Goal: Information Seeking & Learning: Compare options

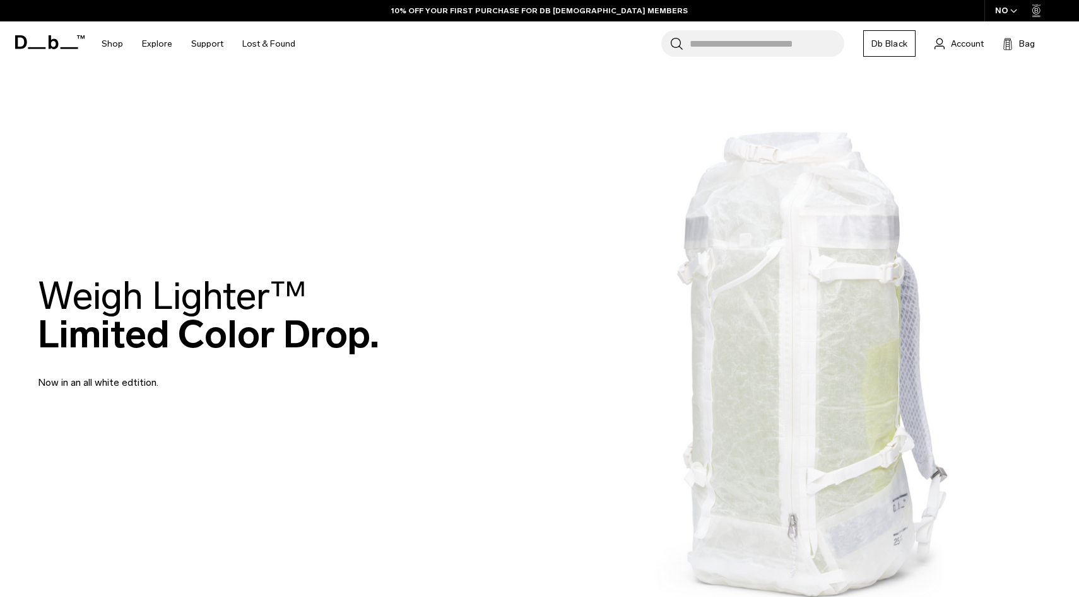
click at [1008, 11] on div "NO" at bounding box center [1006, 10] width 44 height 21
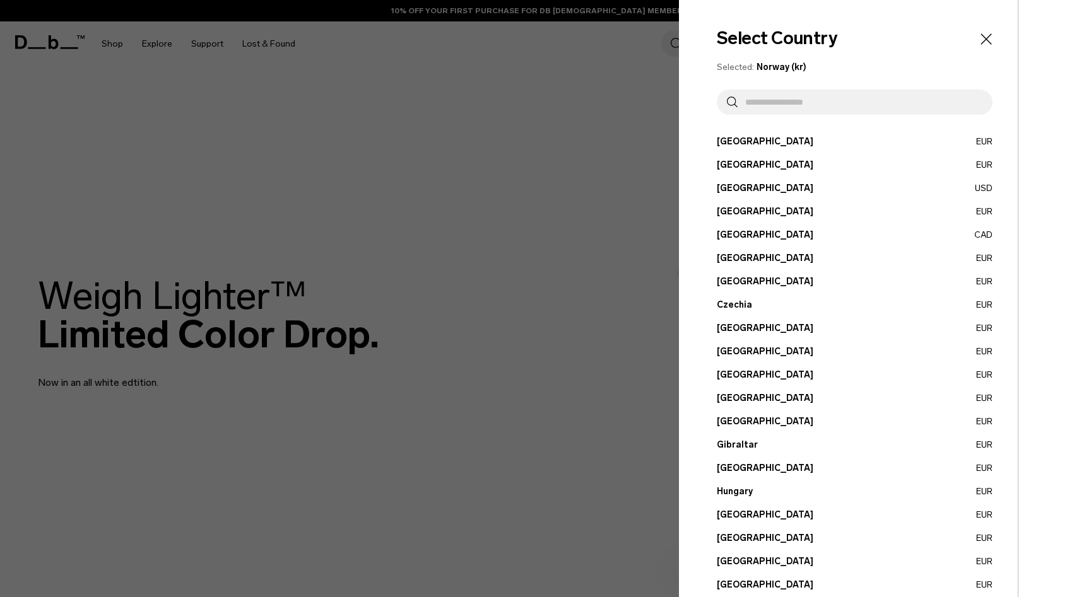
scroll to position [333, 0]
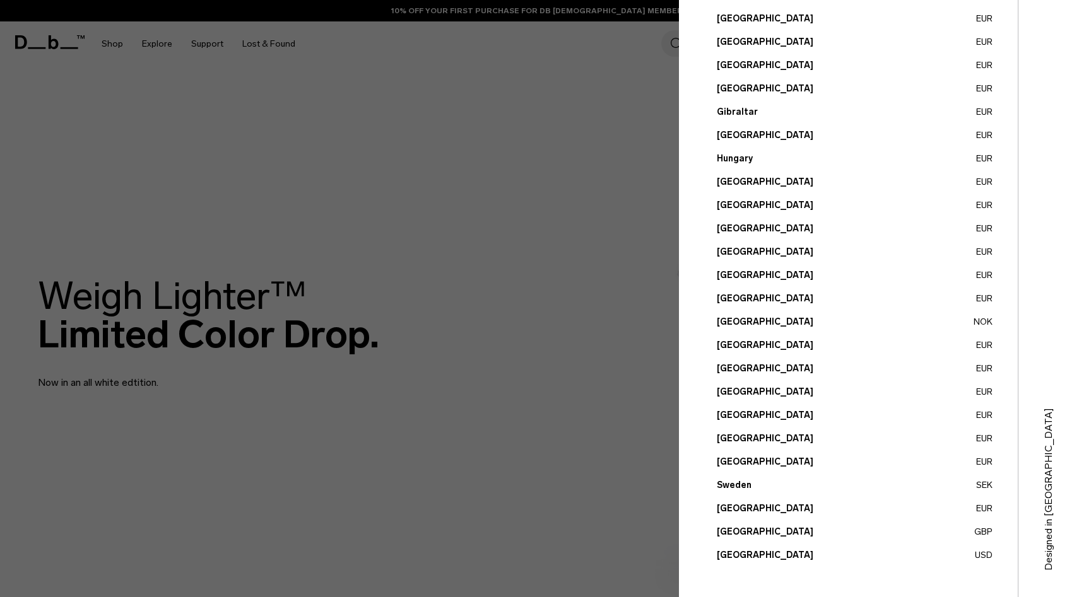
click at [758, 551] on button "United States USD" at bounding box center [855, 555] width 276 height 13
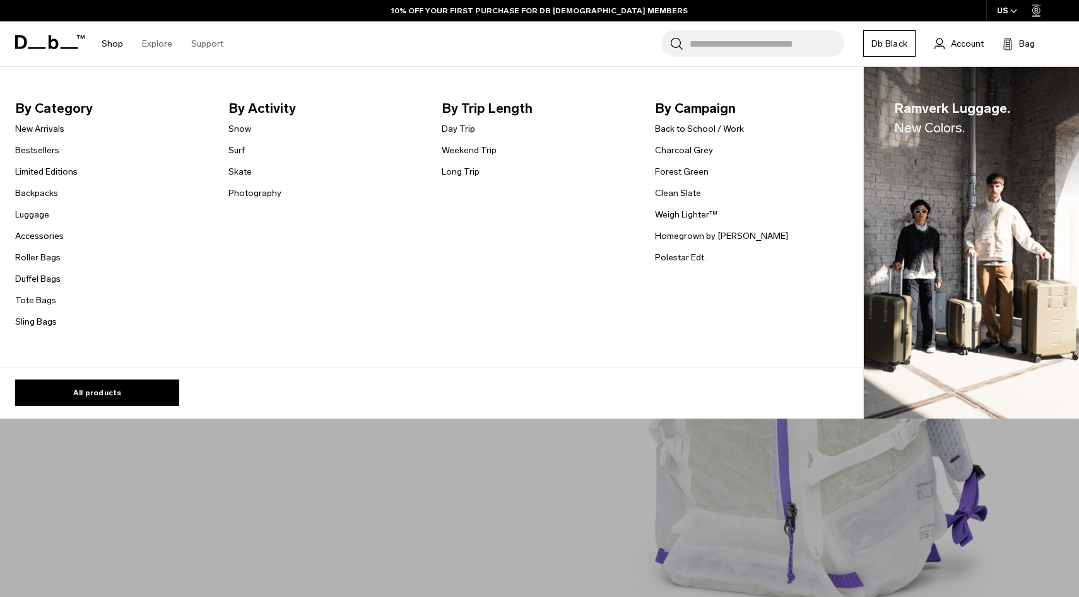
click at [113, 43] on link "Shop" at bounding box center [112, 43] width 21 height 45
click at [37, 300] on link "Tote Bags" at bounding box center [35, 300] width 41 height 13
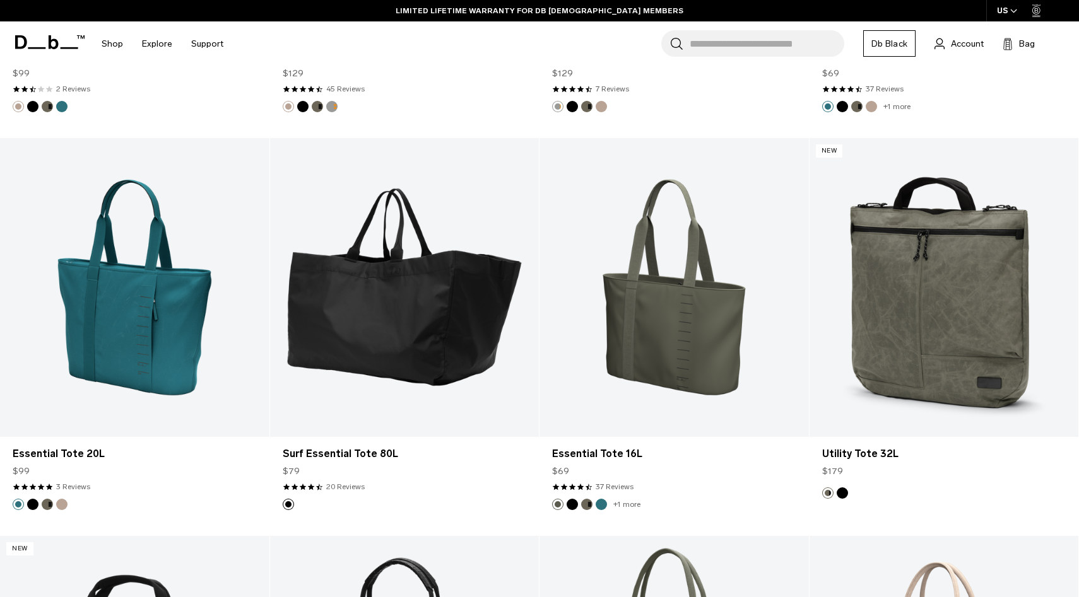
scroll to position [1404, 0]
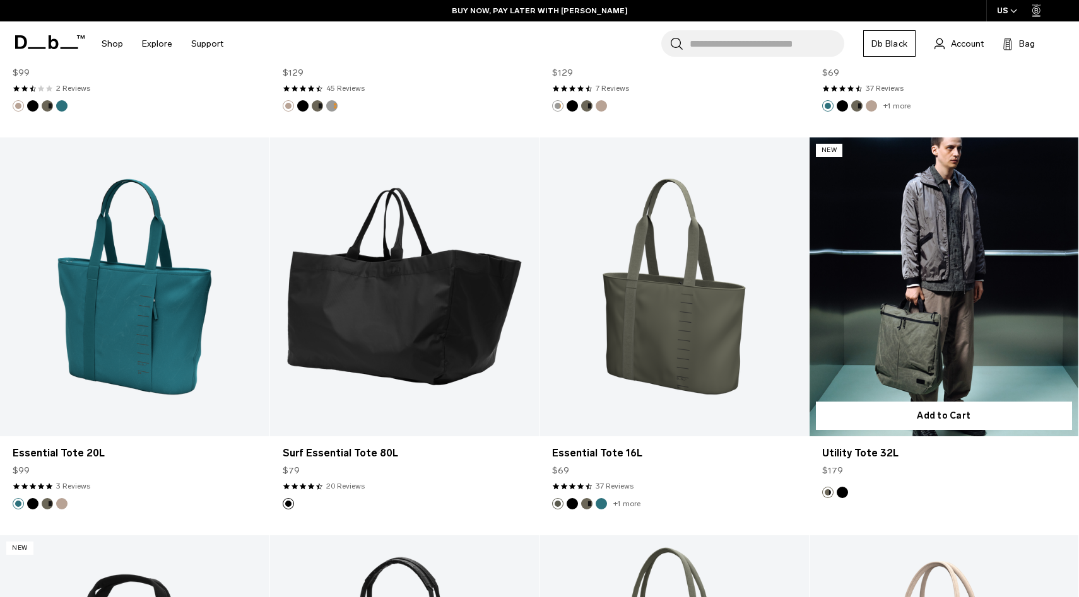
click at [922, 327] on link "Utility Tote 32L" at bounding box center [943, 287] width 269 height 299
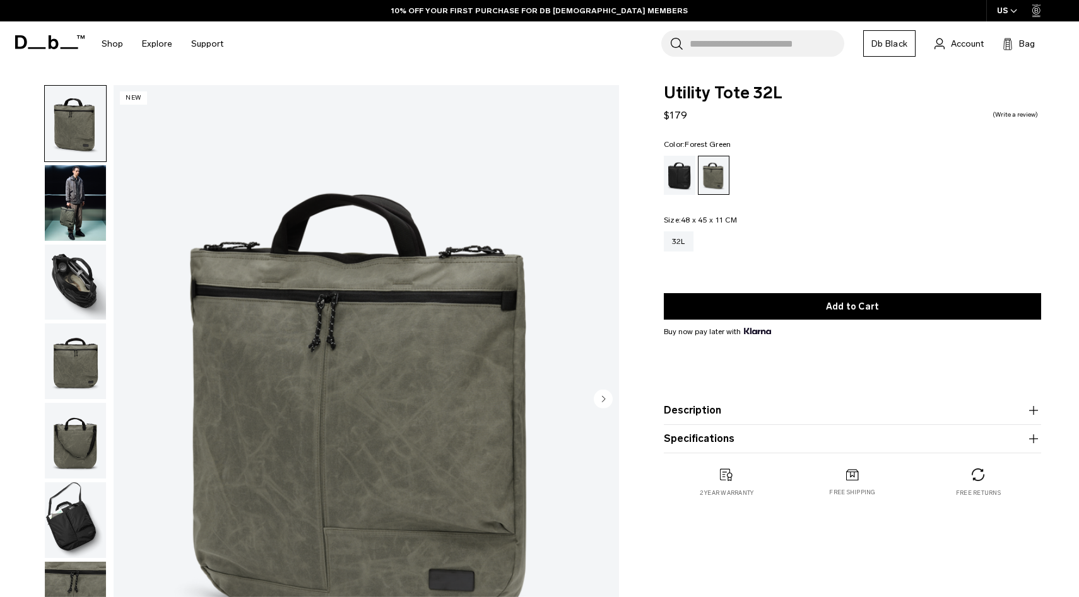
click at [88, 276] on img "button" at bounding box center [75, 283] width 61 height 76
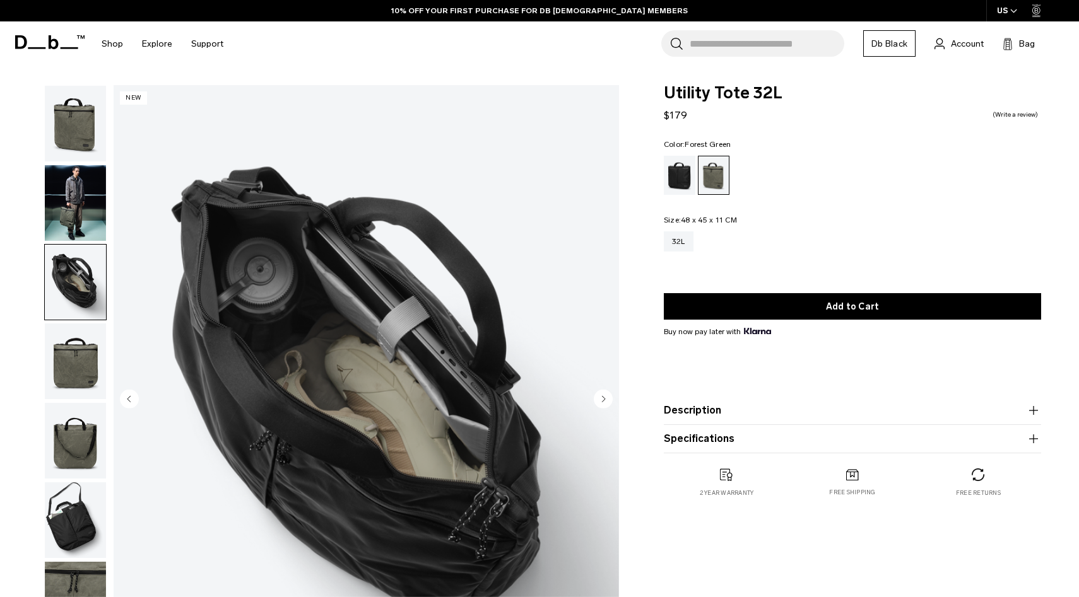
click at [74, 203] on img "button" at bounding box center [75, 203] width 61 height 76
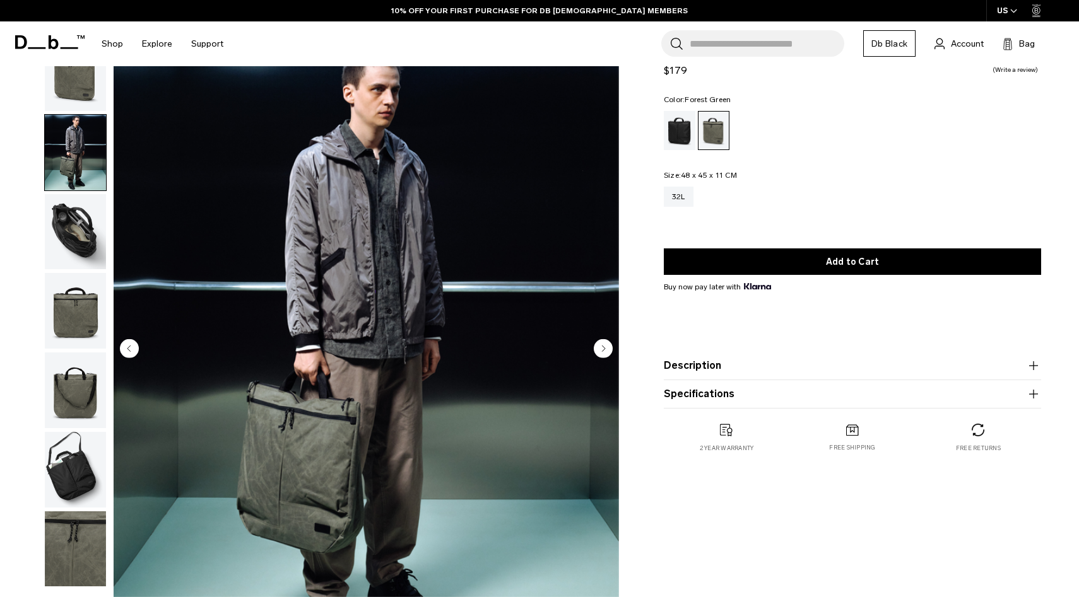
scroll to position [70, 0]
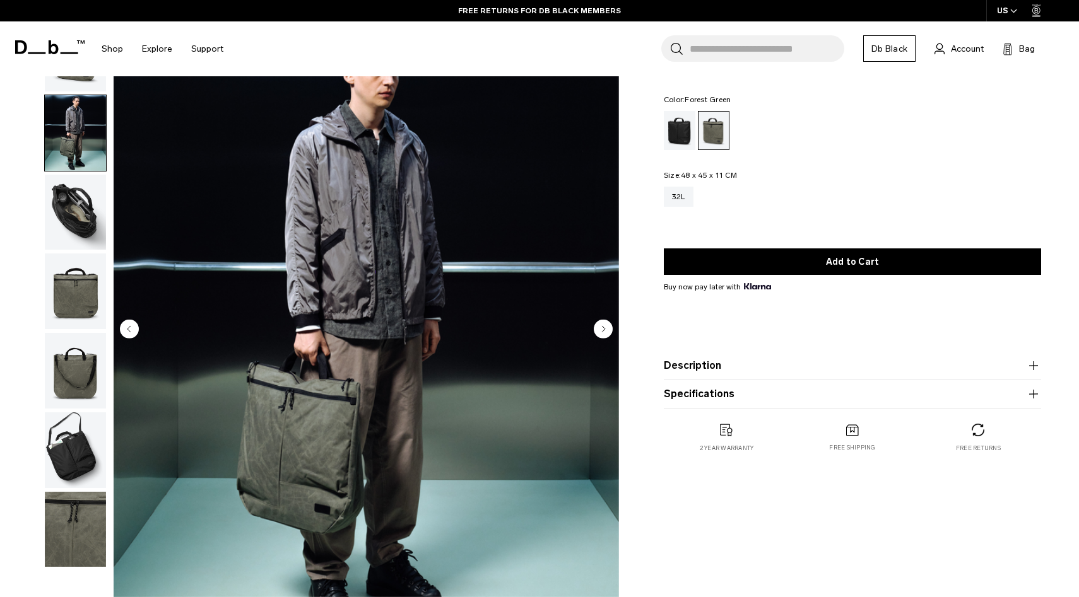
click at [69, 437] on img "button" at bounding box center [75, 451] width 61 height 76
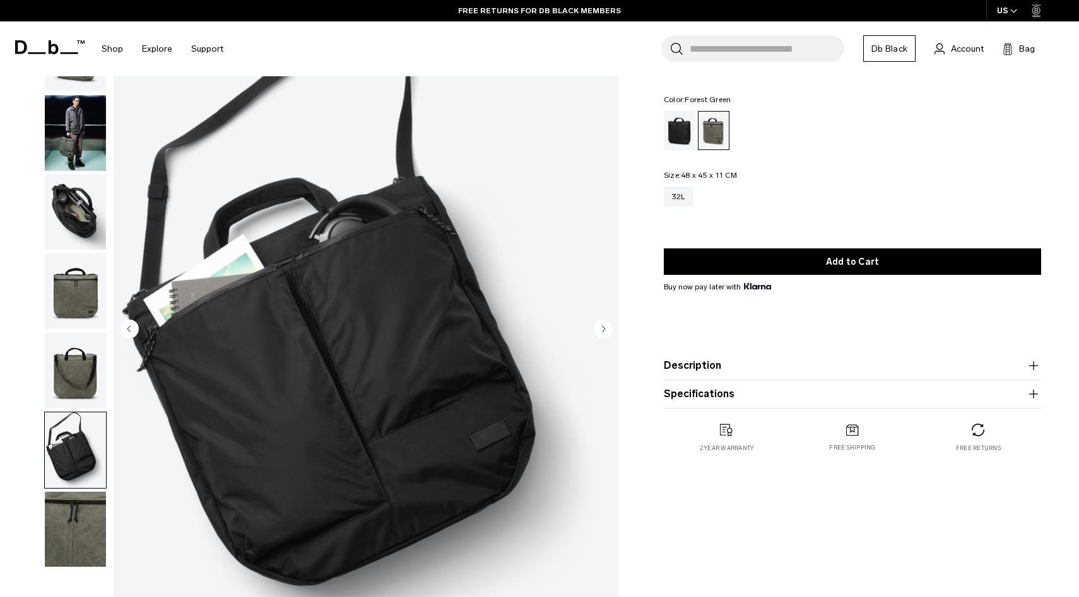
click at [73, 350] on img "button" at bounding box center [75, 371] width 61 height 76
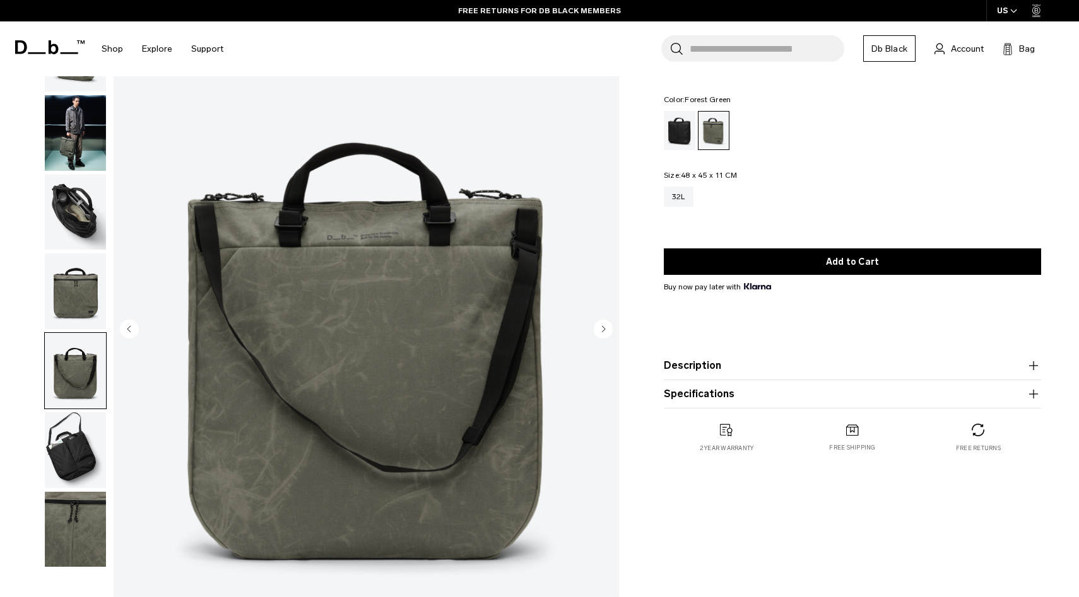
click at [83, 471] on img "button" at bounding box center [75, 451] width 61 height 76
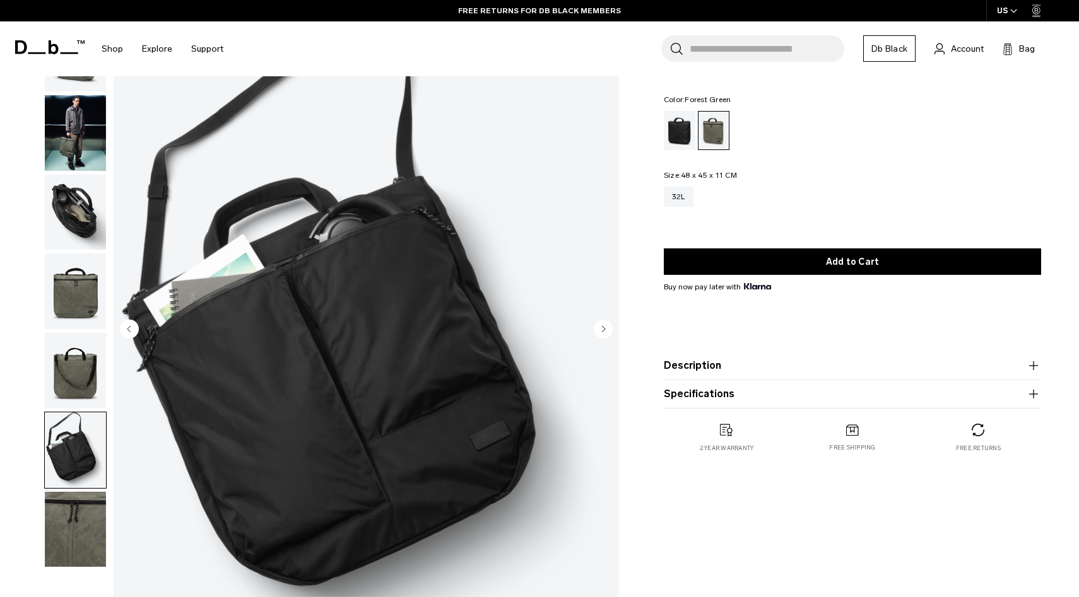
click at [77, 519] on img "button" at bounding box center [75, 530] width 61 height 76
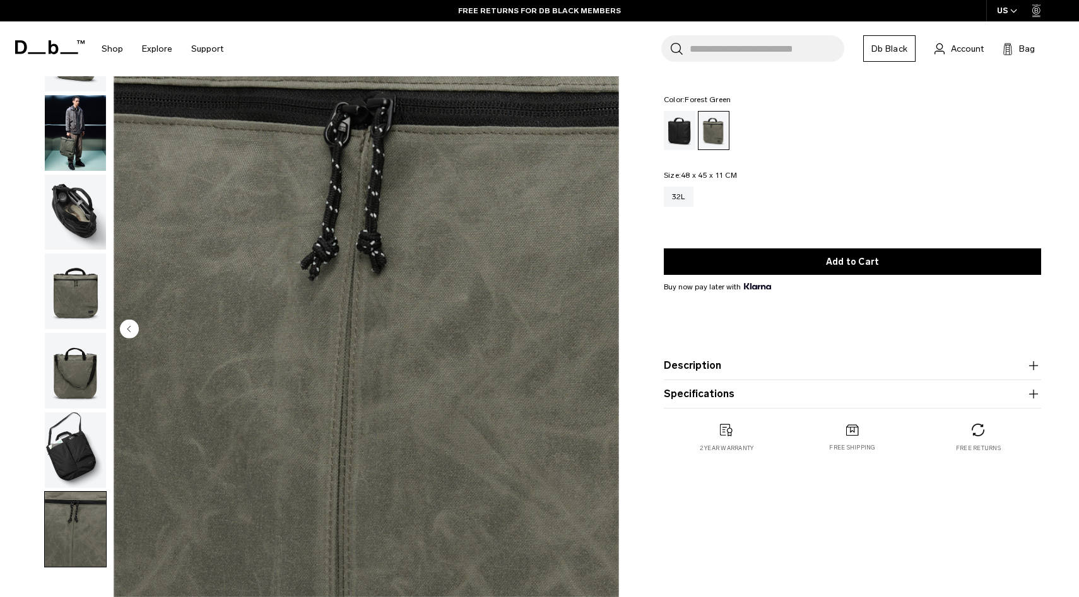
click at [77, 459] on img "button" at bounding box center [75, 451] width 61 height 76
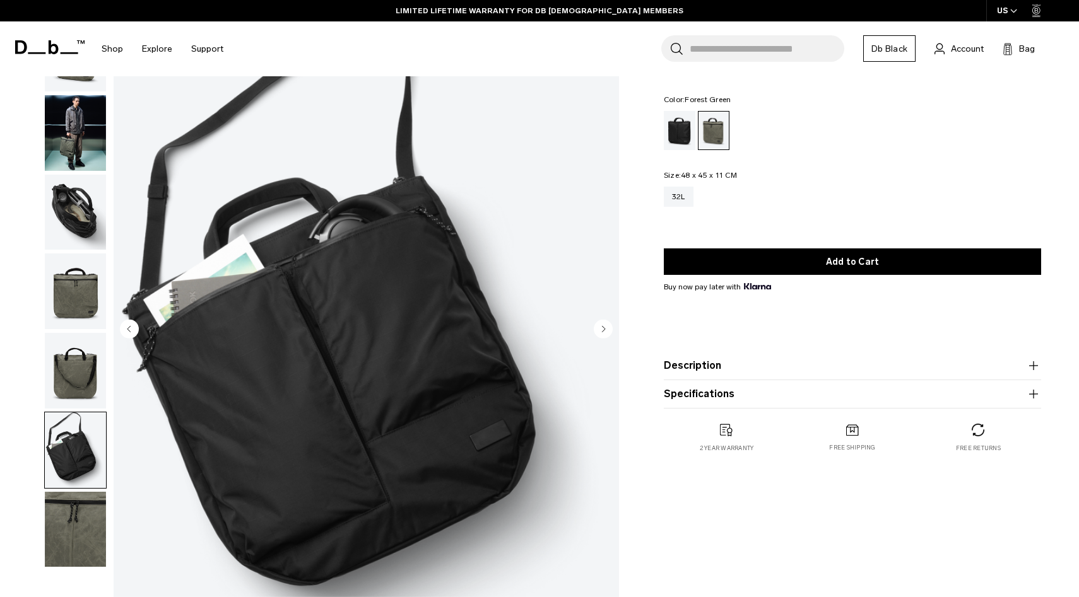
scroll to position [0, 0]
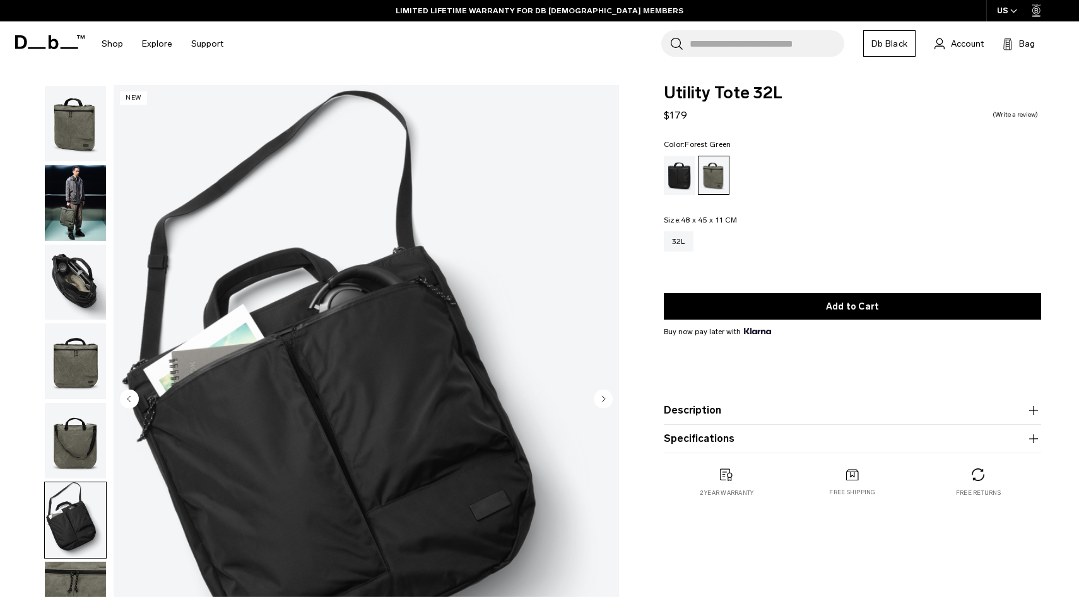
click at [85, 363] on img "button" at bounding box center [75, 362] width 61 height 76
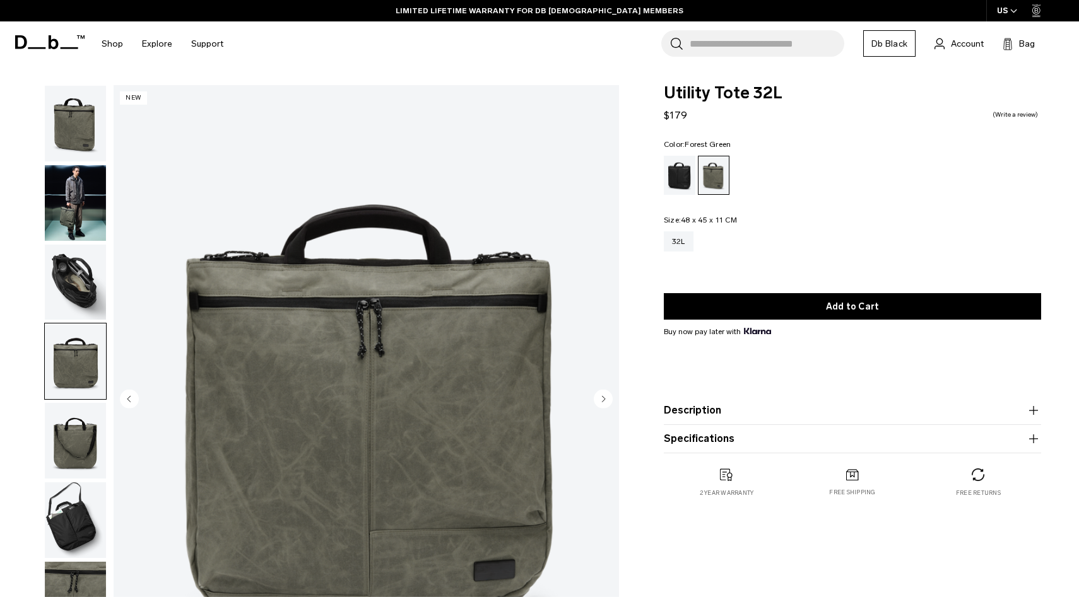
click at [83, 184] on img "button" at bounding box center [75, 203] width 61 height 76
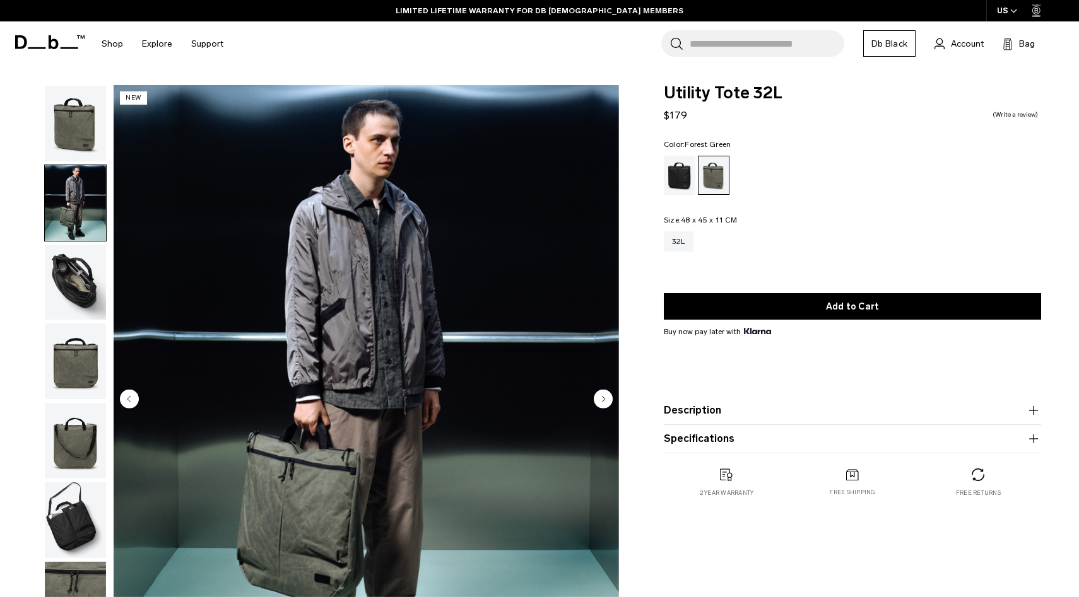
click at [78, 129] on img "button" at bounding box center [75, 124] width 61 height 76
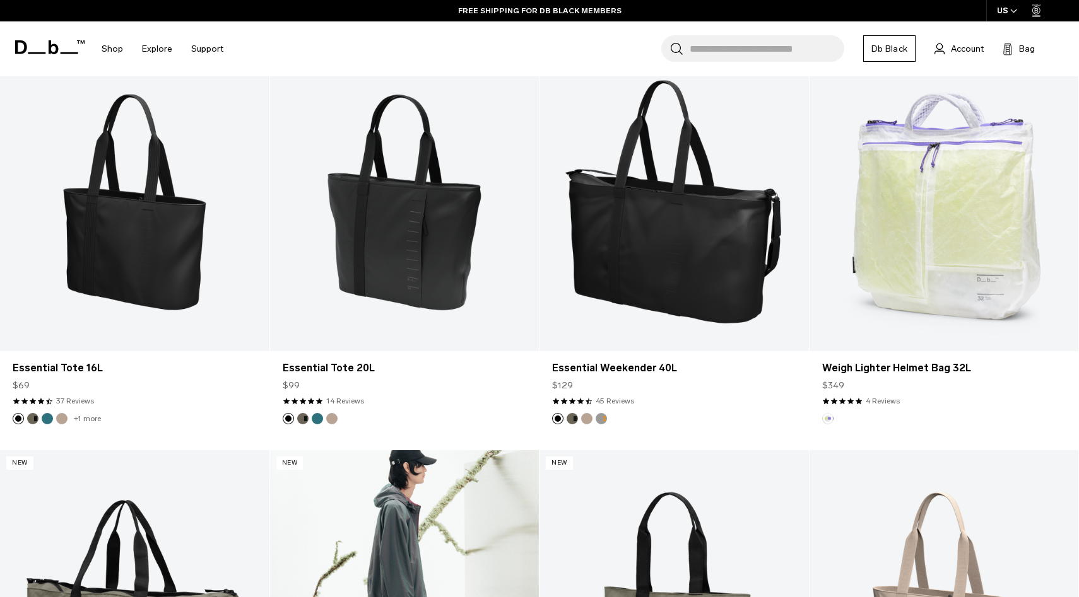
scroll to position [614, 0]
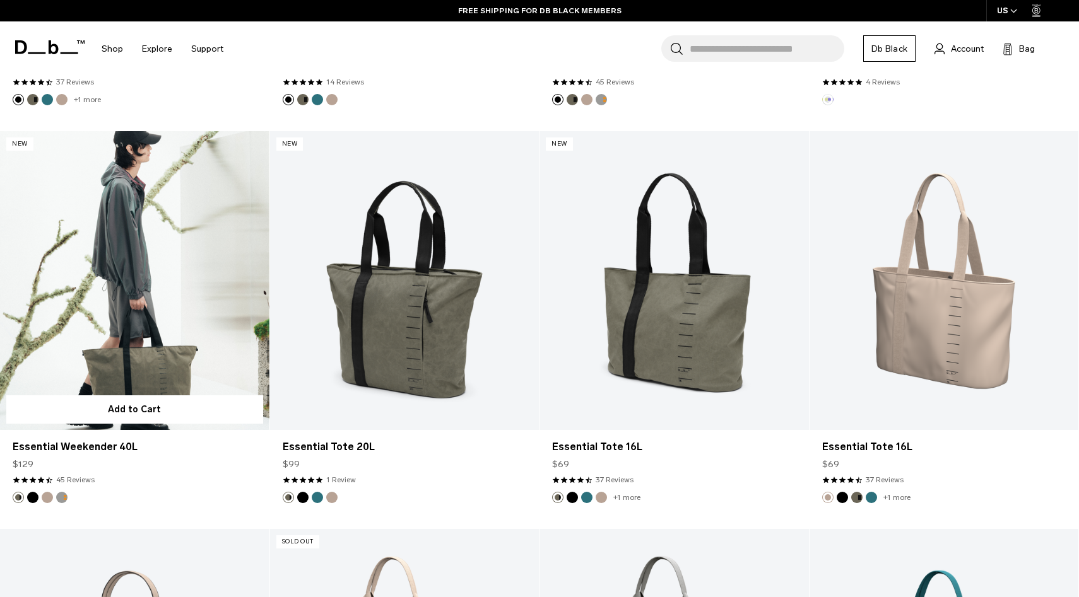
click at [138, 331] on link "Essential Weekender 40L" at bounding box center [134, 280] width 269 height 299
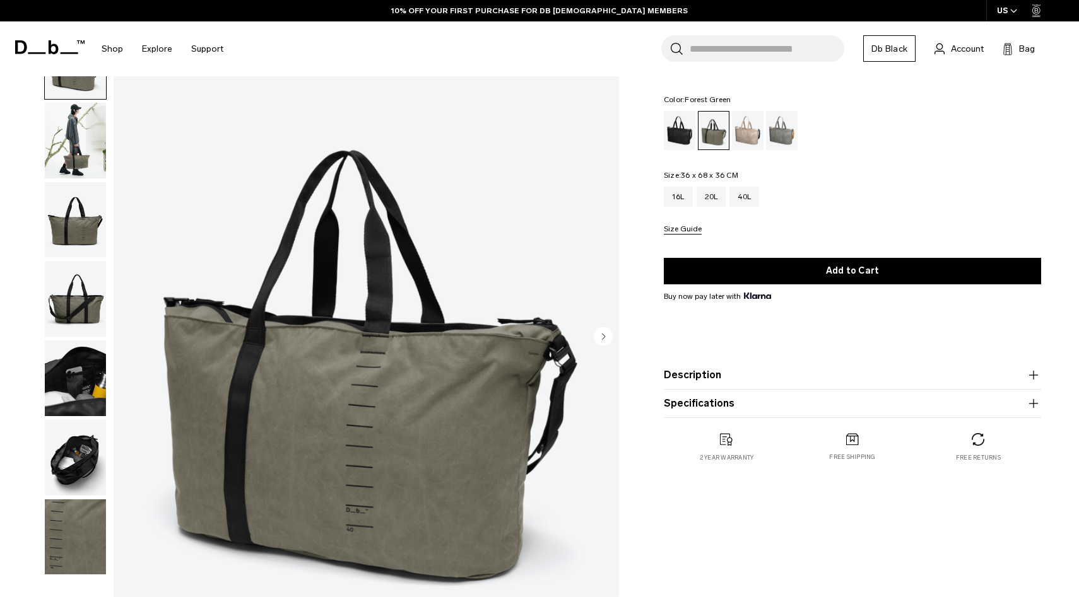
scroll to position [45, 0]
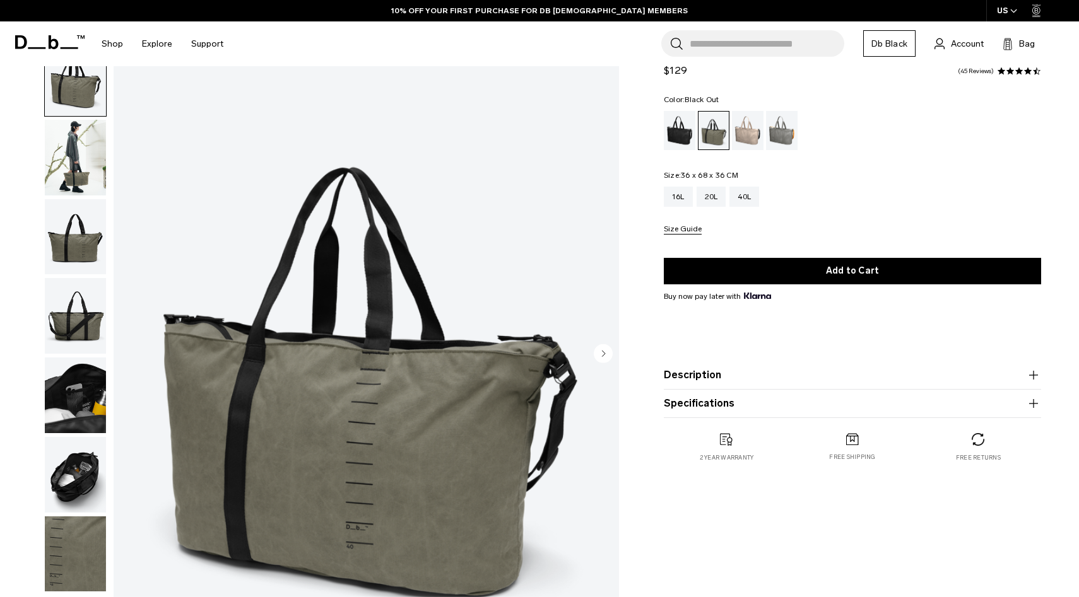
click at [686, 139] on div "Black Out" at bounding box center [680, 130] width 32 height 39
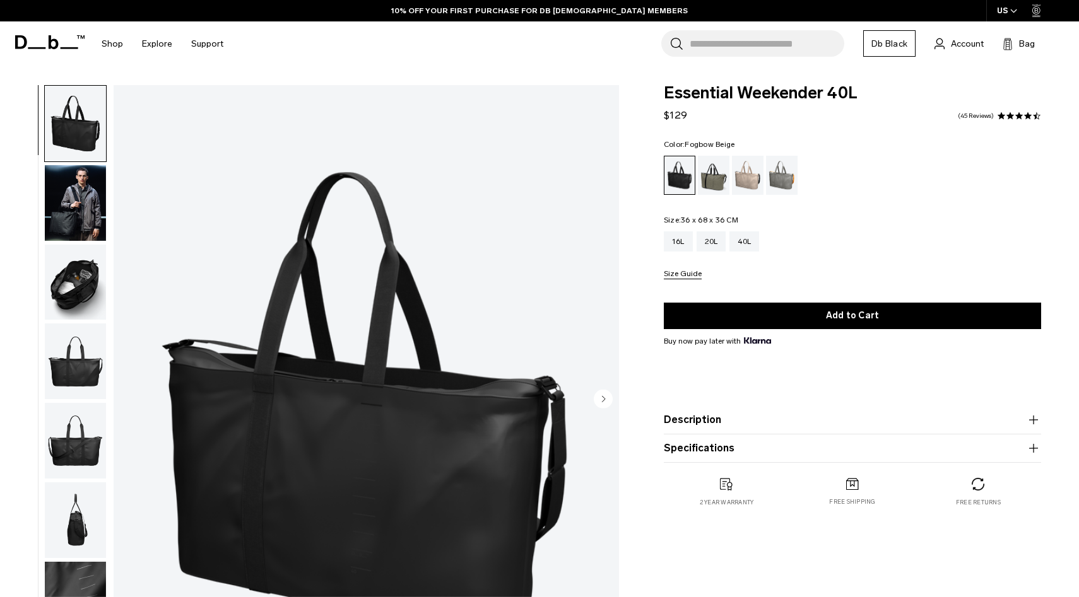
click at [753, 179] on div "Fogbow Beige" at bounding box center [748, 175] width 32 height 39
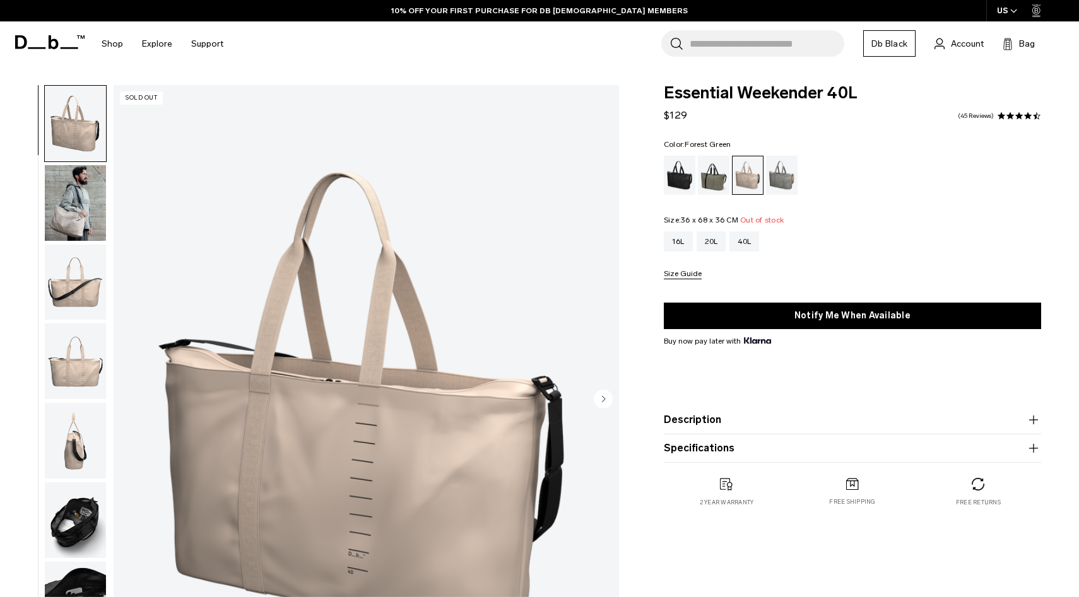
click at [713, 181] on div "Forest Green" at bounding box center [714, 175] width 32 height 39
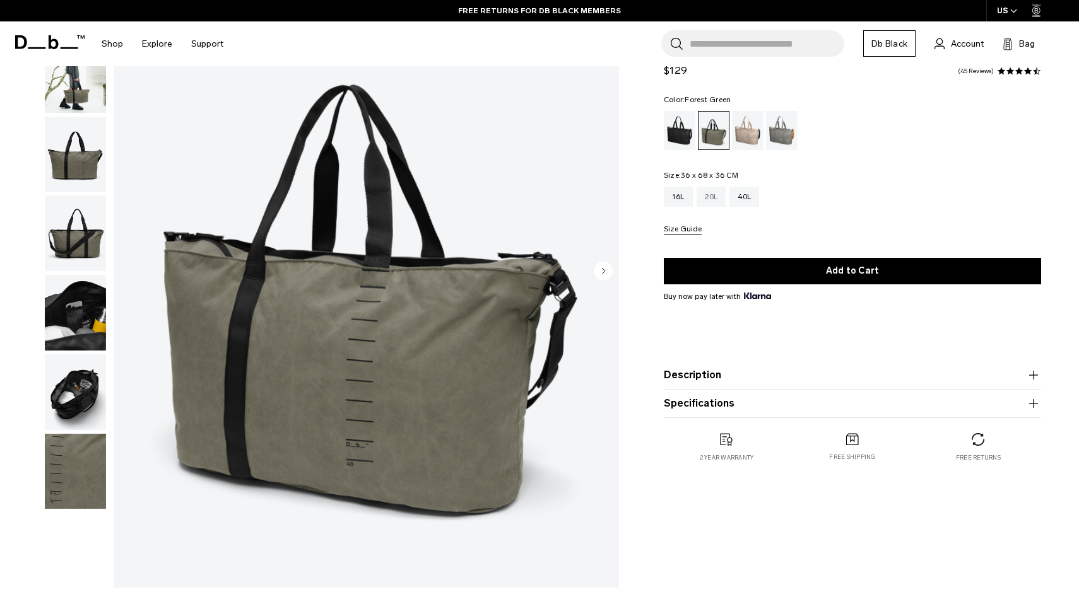
scroll to position [127, 0]
click at [783, 133] on div "Sand Grey" at bounding box center [782, 130] width 32 height 39
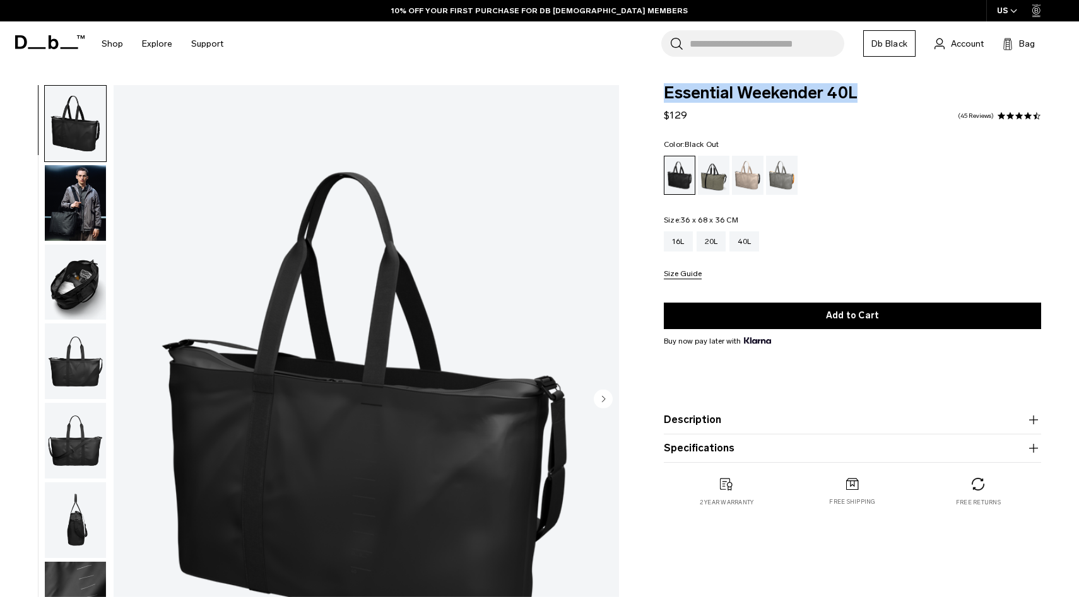
drag, startPoint x: 860, startPoint y: 97, endPoint x: 660, endPoint y: 100, distance: 200.0
click at [660, 100] on div "Essential Weekender 40L $129 4.3 star rating 45 Reviews Color: Black Out Out of…" at bounding box center [852, 308] width 453 height 447
copy span "Essential Weekender 40L"
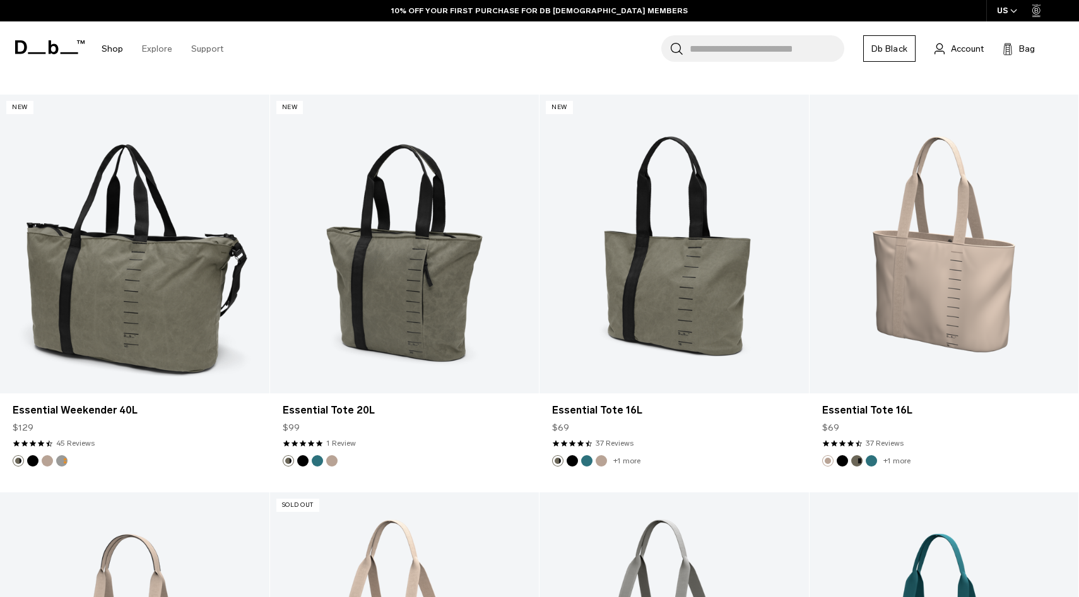
scroll to position [655, 0]
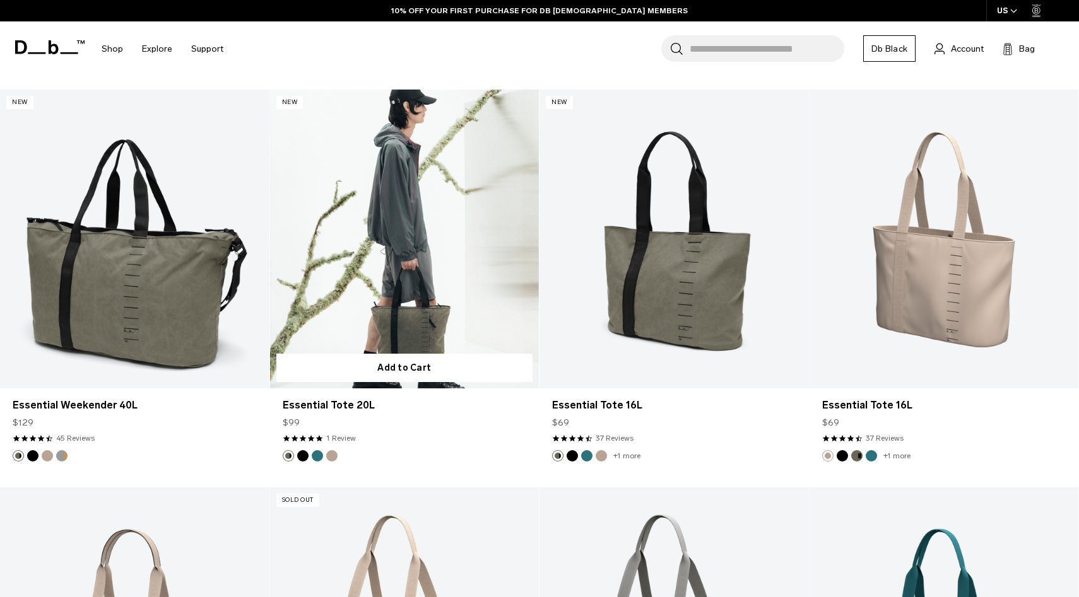
click at [410, 294] on link "Essential Tote 20L" at bounding box center [404, 239] width 269 height 299
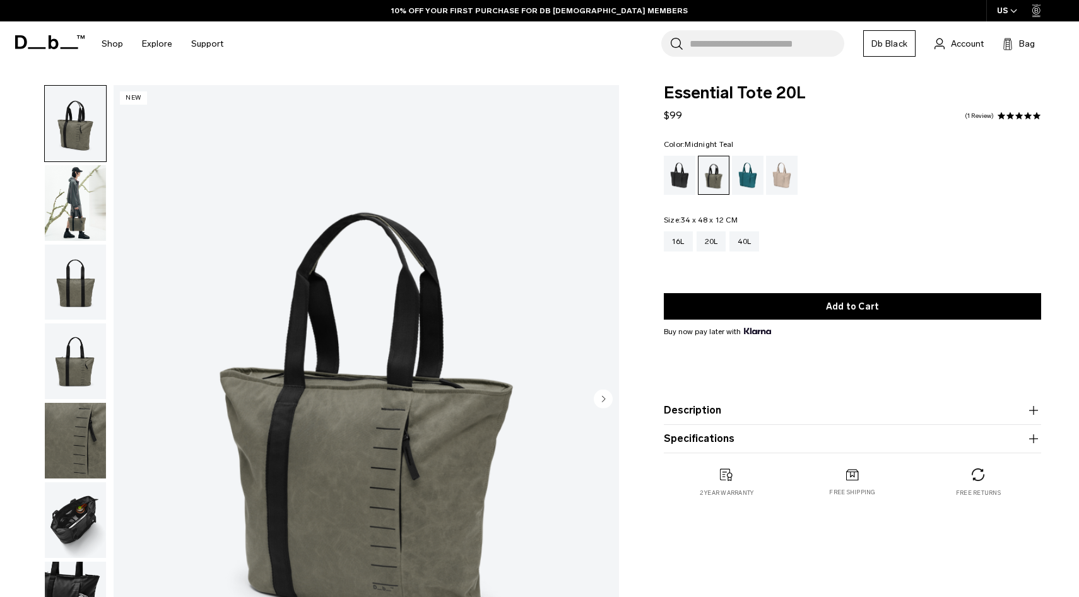
click at [739, 181] on div "Midnight Teal" at bounding box center [748, 175] width 32 height 39
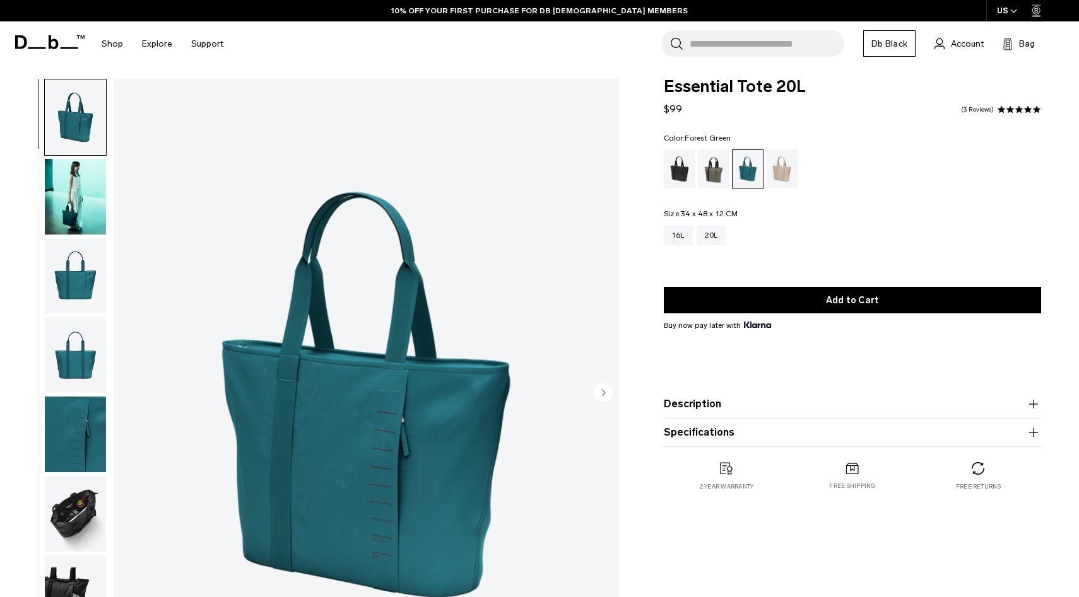
click at [720, 174] on div "Forest Green" at bounding box center [714, 169] width 32 height 39
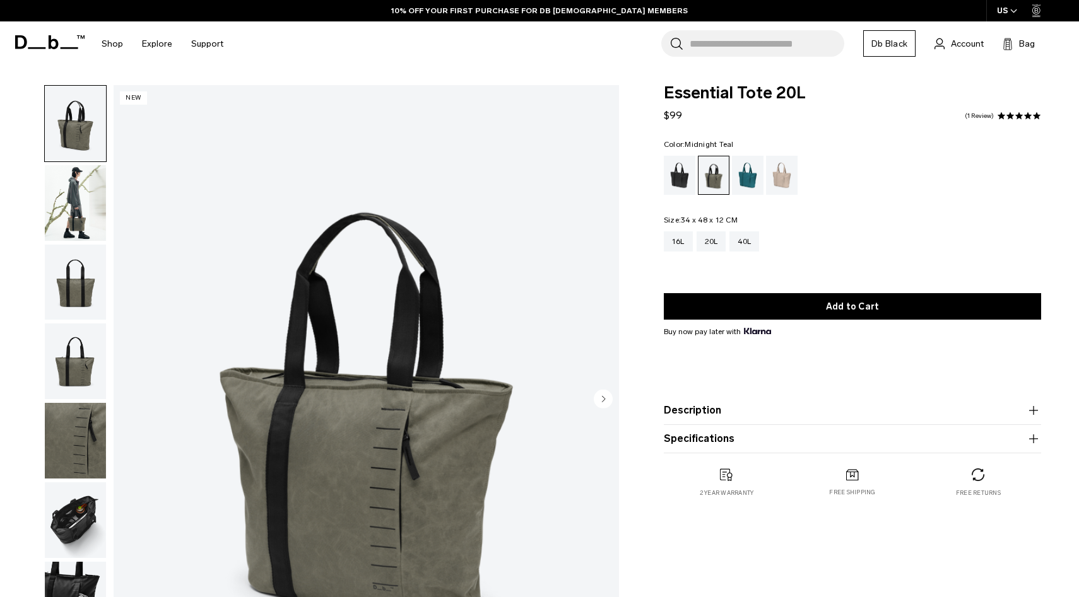
click at [744, 172] on div "Midnight Teal" at bounding box center [748, 175] width 32 height 39
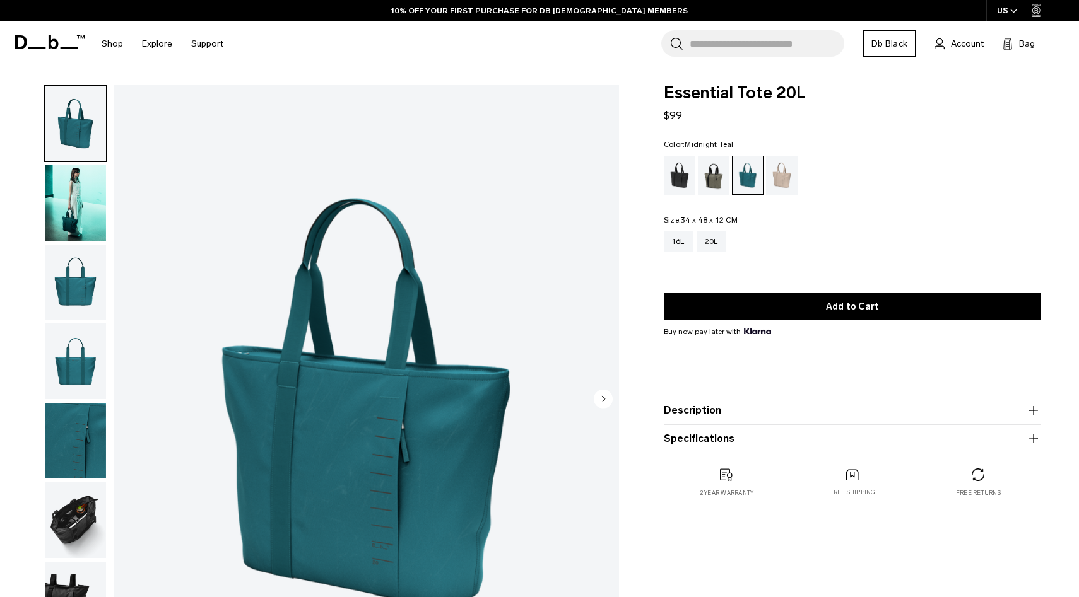
click at [73, 208] on img "button" at bounding box center [75, 203] width 61 height 76
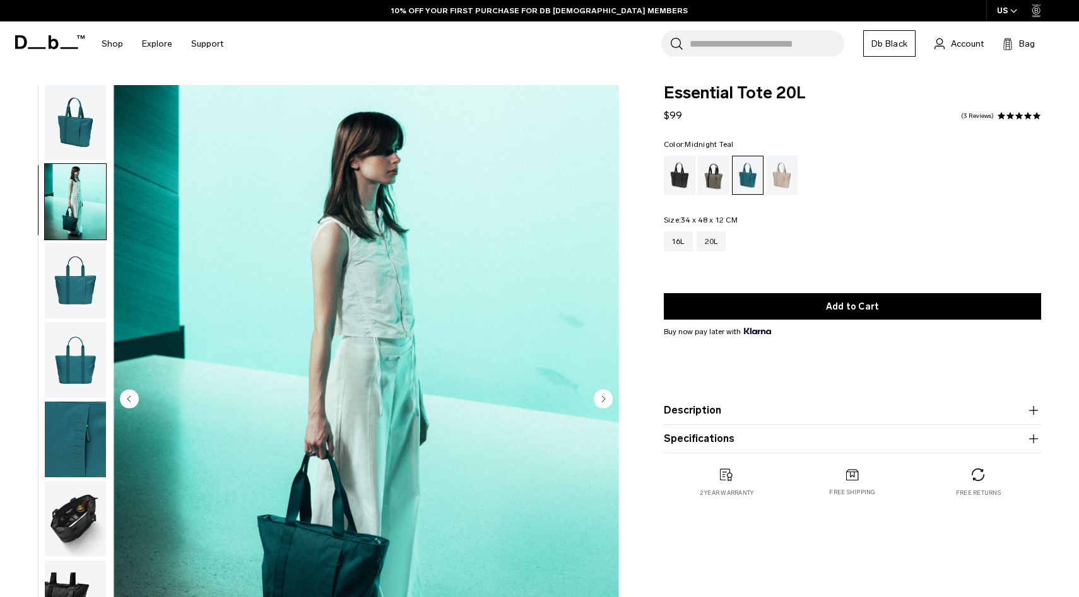
click at [74, 133] on img "button" at bounding box center [75, 123] width 61 height 76
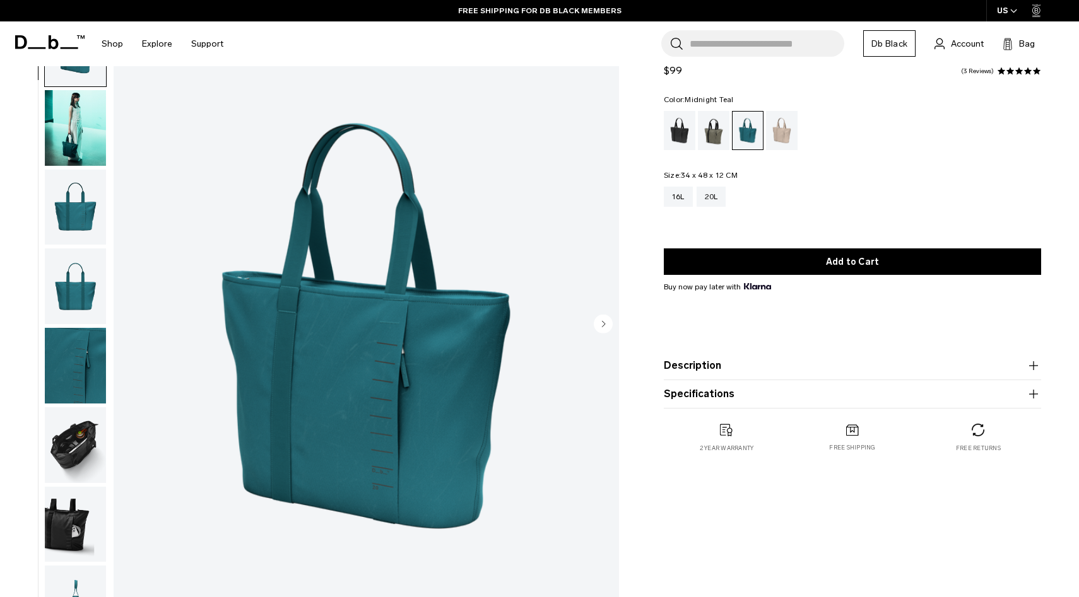
scroll to position [79, 0]
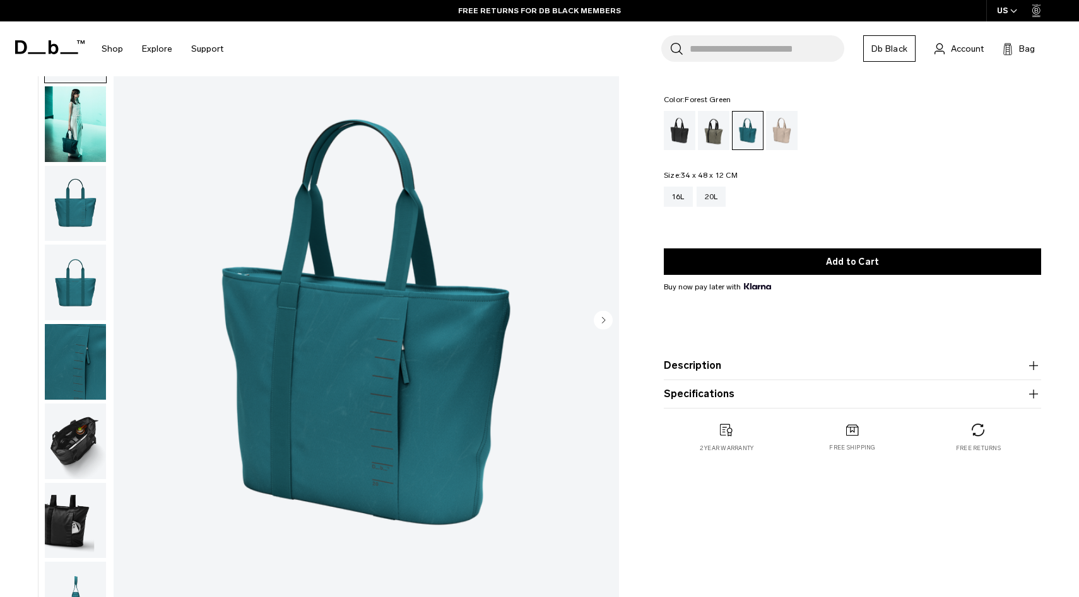
click at [717, 127] on div "Forest Green" at bounding box center [714, 130] width 32 height 39
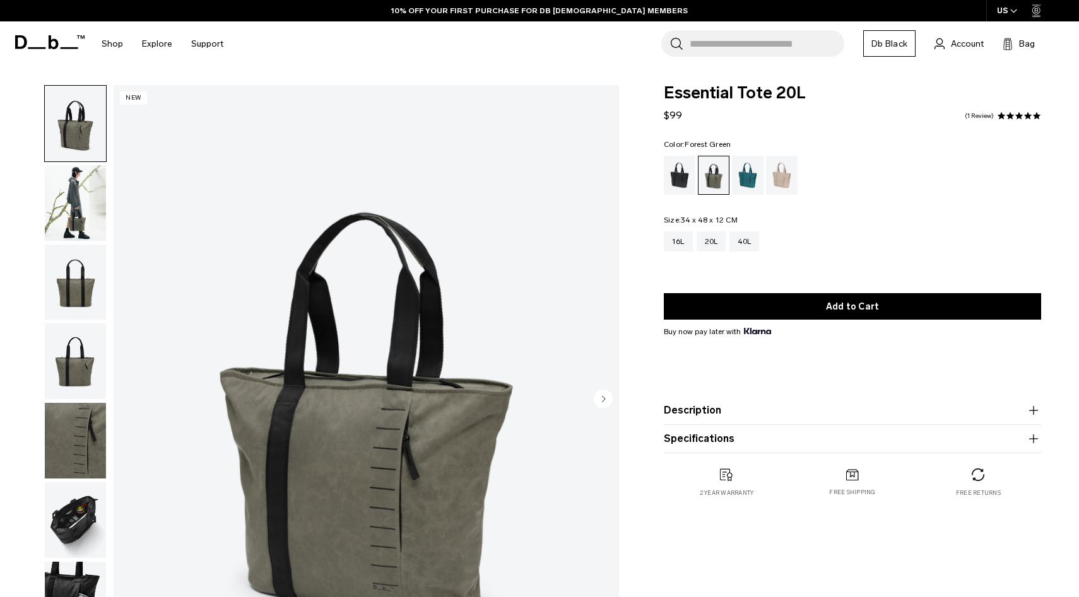
click at [83, 182] on img "button" at bounding box center [75, 203] width 61 height 76
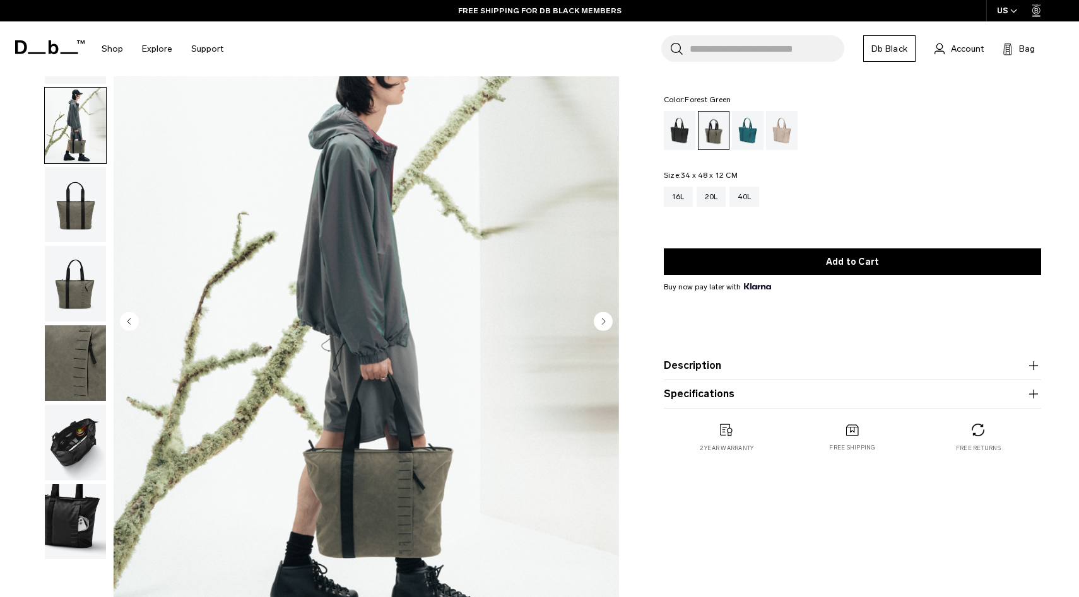
scroll to position [50, 0]
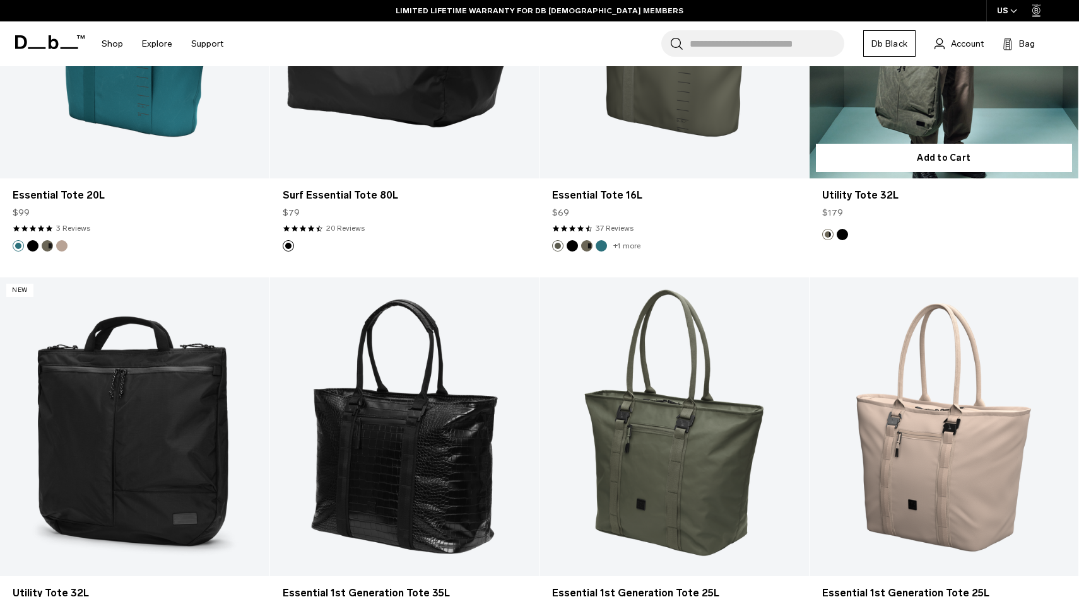
scroll to position [1469, 0]
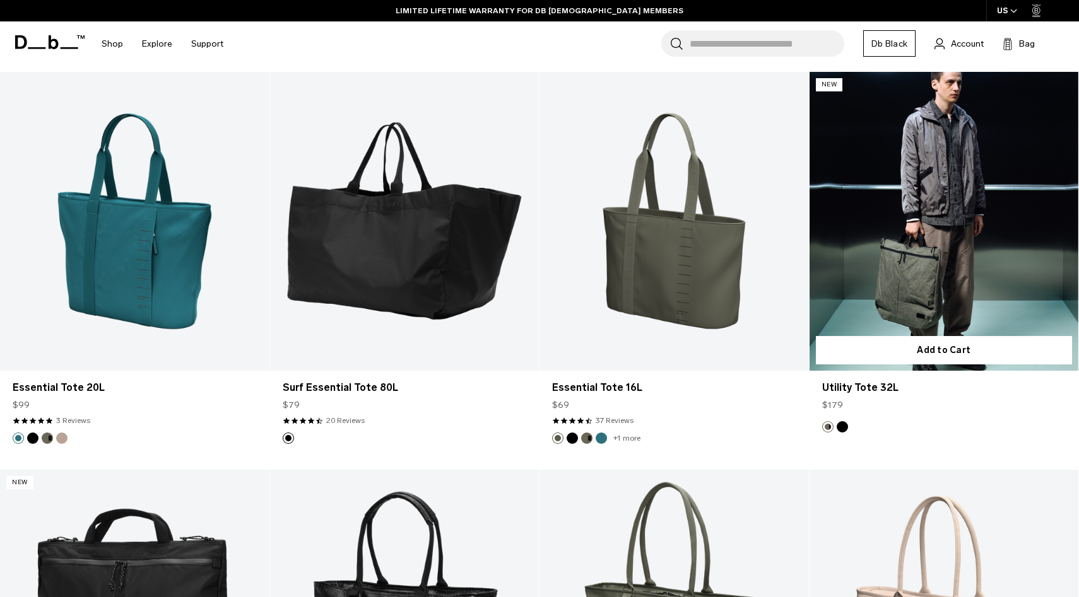
click at [894, 281] on link "Utility Tote 32L" at bounding box center [943, 221] width 269 height 299
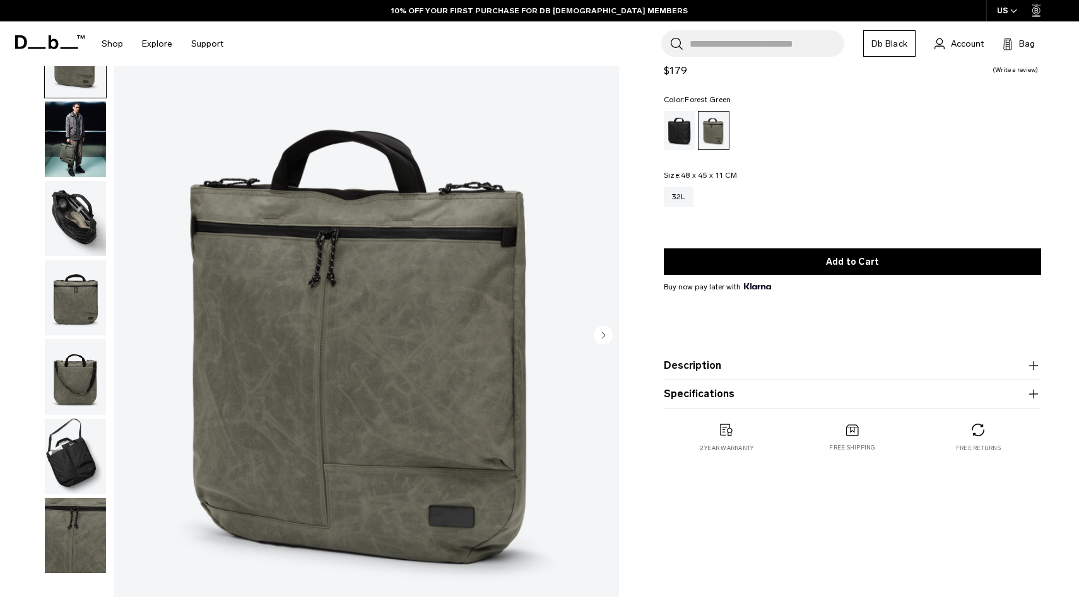
scroll to position [134, 0]
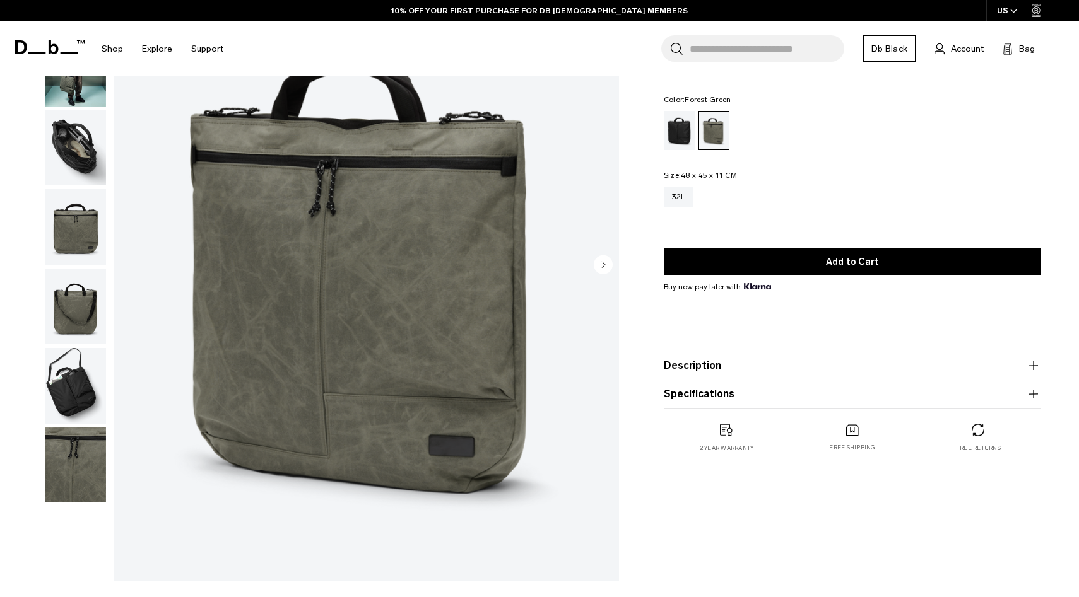
click at [80, 379] on img "button" at bounding box center [75, 386] width 61 height 76
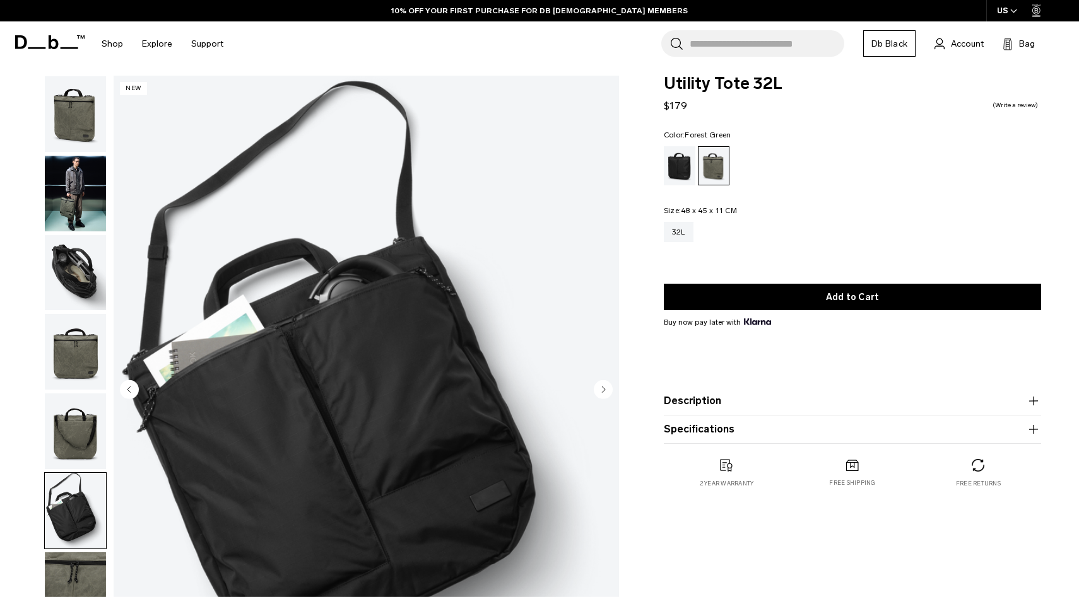
scroll to position [8, 0]
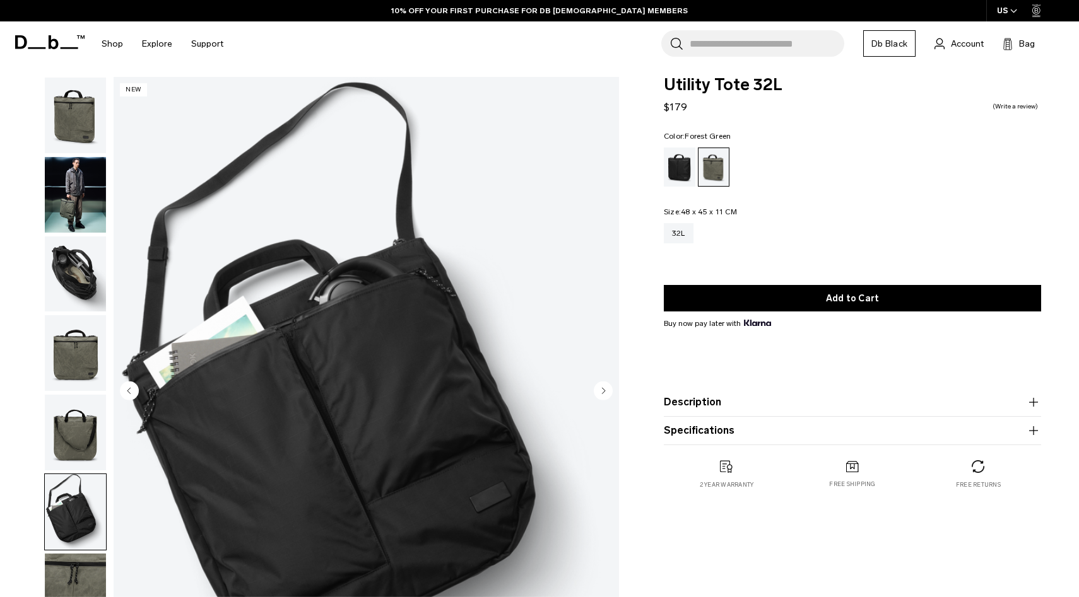
click at [74, 244] on img "button" at bounding box center [75, 275] width 61 height 76
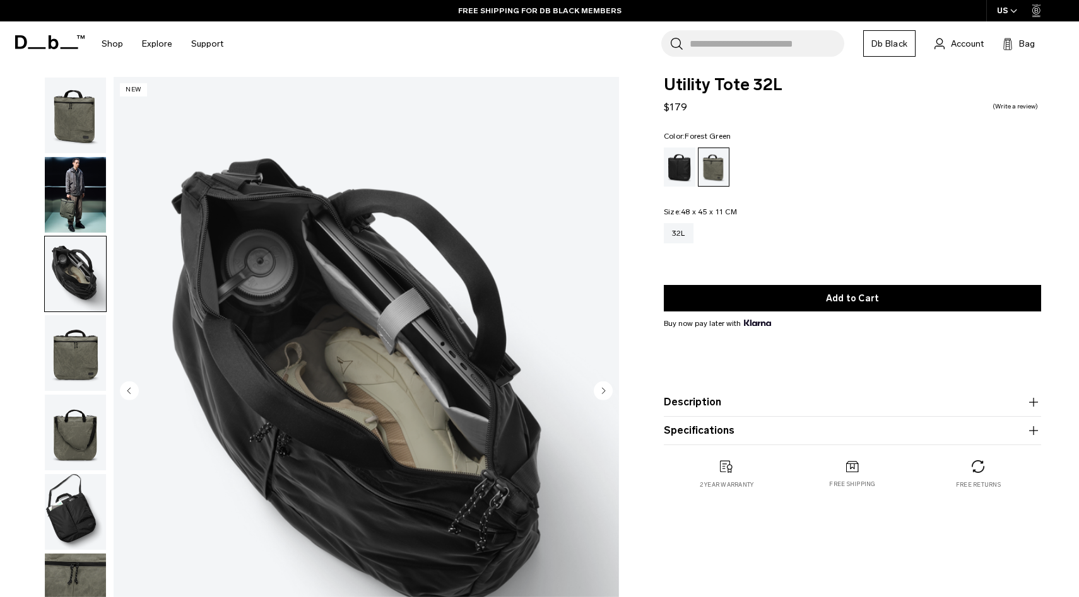
click at [77, 130] on img "button" at bounding box center [75, 116] width 61 height 76
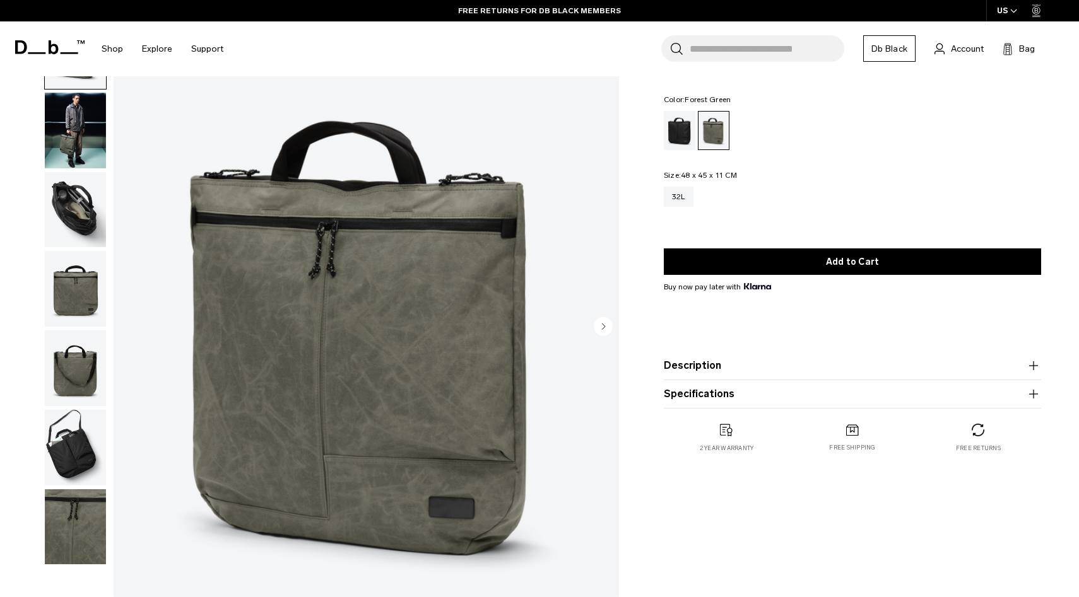
scroll to position [76, 0]
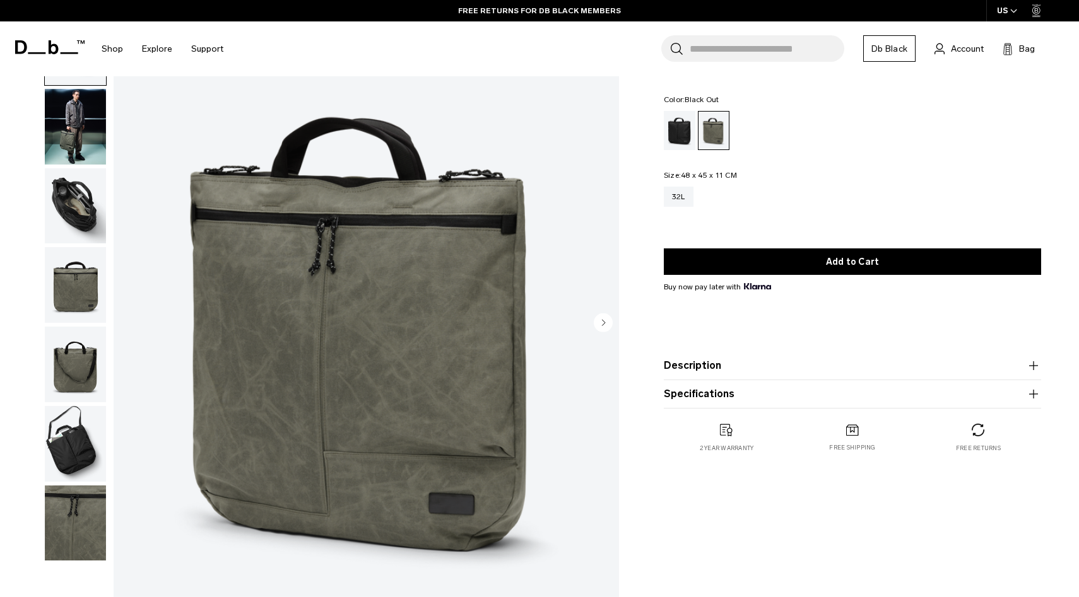
click at [676, 128] on div "Black Out" at bounding box center [680, 130] width 32 height 39
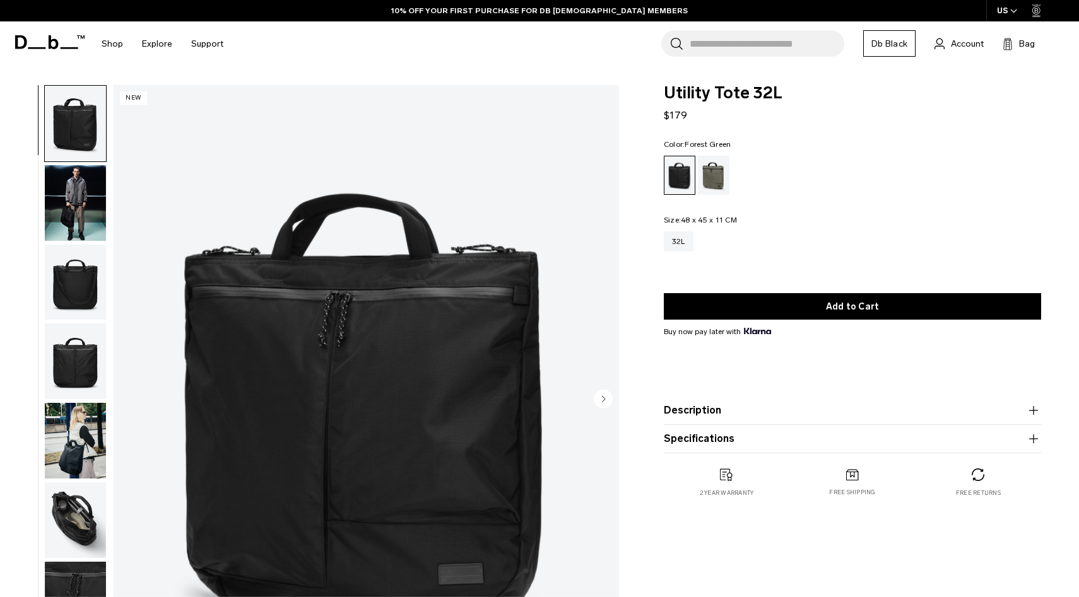
click at [717, 187] on div "Forest Green" at bounding box center [714, 175] width 32 height 39
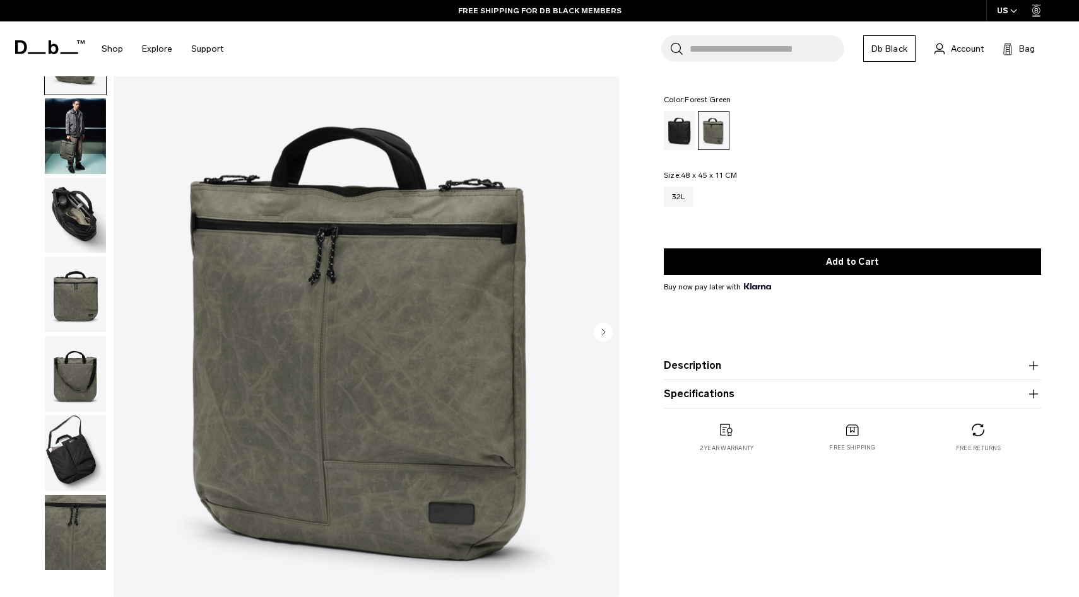
click at [61, 118] on img "button" at bounding box center [75, 136] width 61 height 76
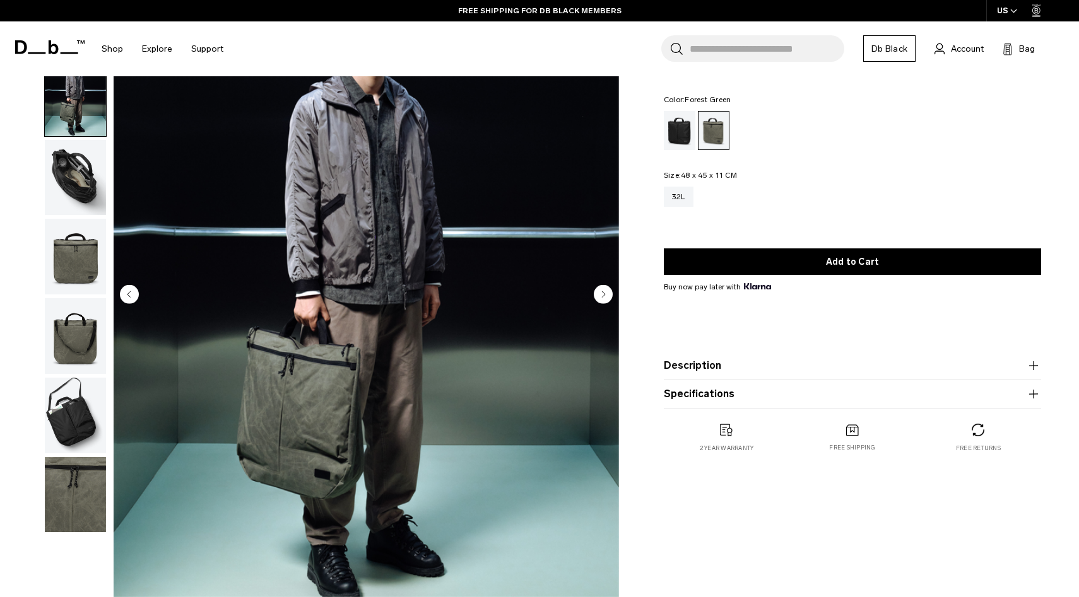
scroll to position [107, 0]
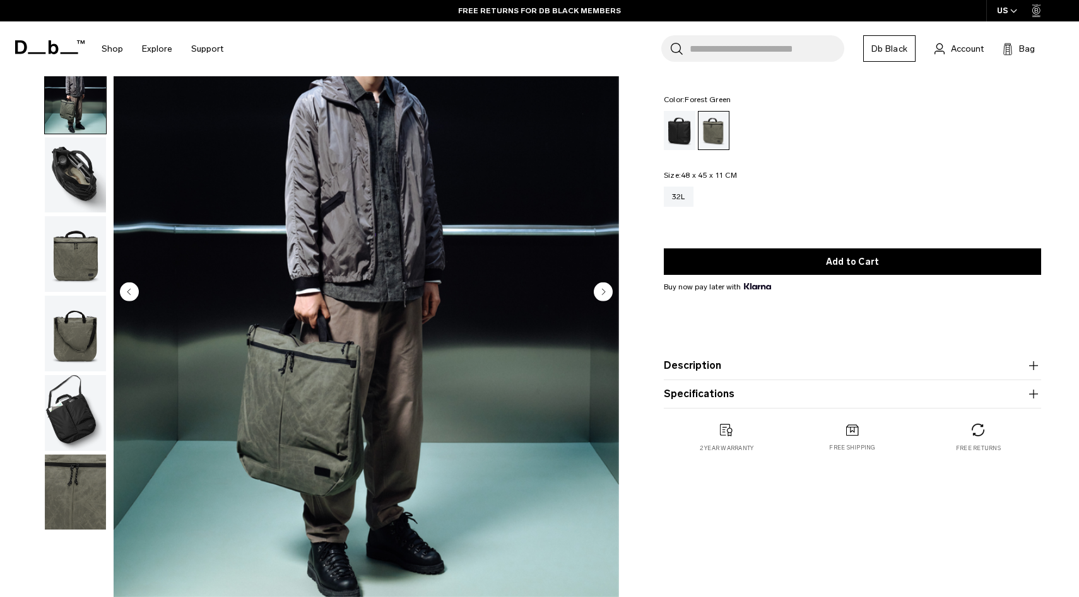
click at [75, 167] on img "button" at bounding box center [75, 176] width 61 height 76
